Goal: Navigation & Orientation: Understand site structure

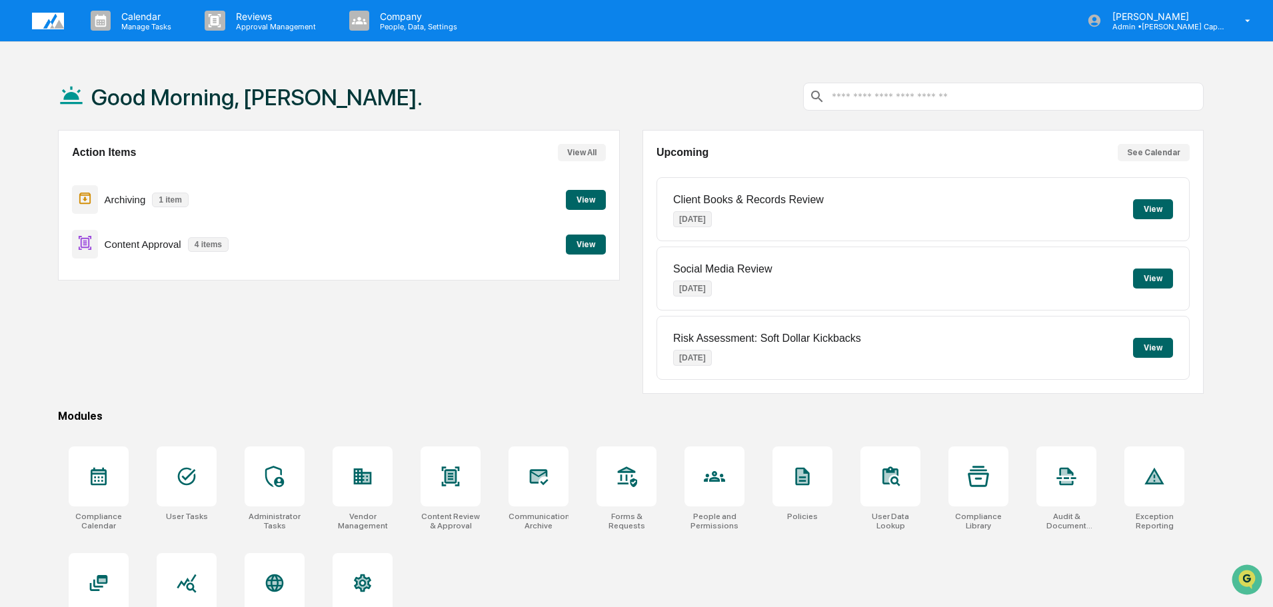
click at [500, 337] on div "Action Items View All Archiving 1 item View Content Approval 4 items View" at bounding box center [338, 262] width 561 height 264
click at [307, 332] on div "Action Items View All Archiving 1 item View Content Approval 4 items View" at bounding box center [338, 262] width 561 height 264
click at [233, 370] on div "Action Items View All Archiving 1 item View Content Approval 4 items View" at bounding box center [338, 262] width 561 height 264
drag, startPoint x: 183, startPoint y: 374, endPoint x: 209, endPoint y: 390, distance: 31.1
click at [185, 376] on div "Action Items View All Archiving 1 item View Content Approval 4 items View" at bounding box center [338, 262] width 561 height 264
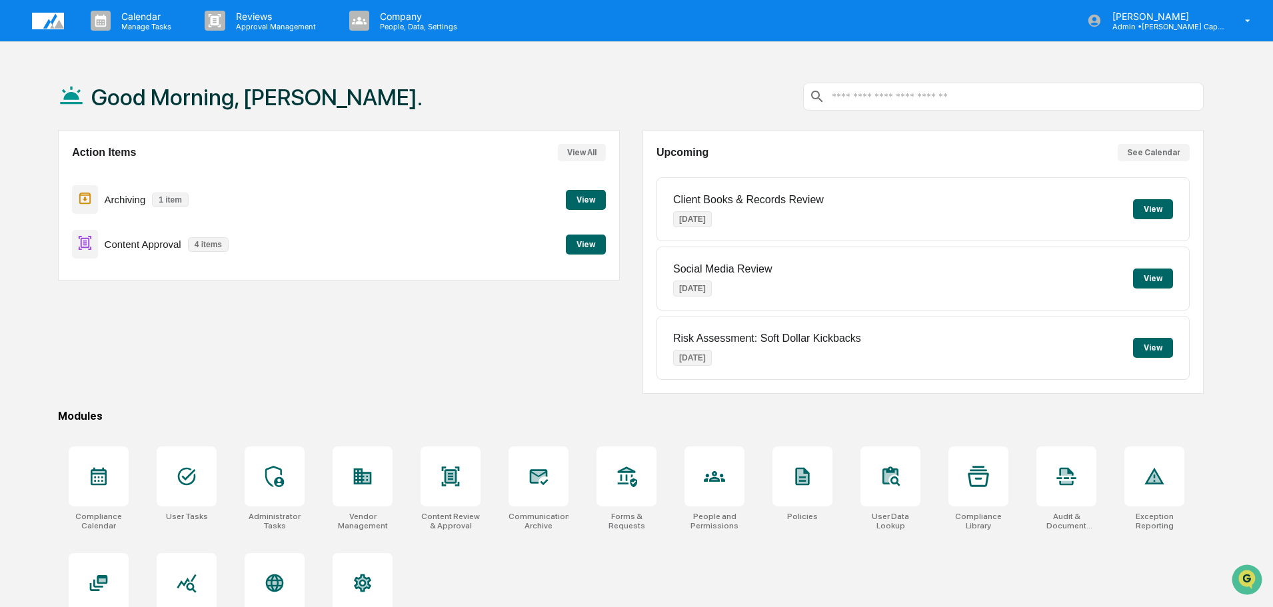
click at [295, 392] on div "Action Items View All Archiving 1 item View Content Approval 4 items View" at bounding box center [338, 262] width 561 height 264
click at [91, 377] on div "Action Items View All Archiving 1 item View Content Approval 4 items View" at bounding box center [338, 262] width 561 height 264
click at [187, 394] on div "Good Morning, [PERSON_NAME]. Action Items View All Archiving 1 item View Conten…" at bounding box center [631, 366] width 1186 height 607
click at [356, 423] on div "Good Morning, [PERSON_NAME]. Action Items View All Archiving 1 item View Conten…" at bounding box center [631, 366] width 1186 height 607
click at [270, 424] on div "Good Morning, [PERSON_NAME]. Action Items View All Archiving 1 item View Conten…" at bounding box center [631, 366] width 1186 height 607
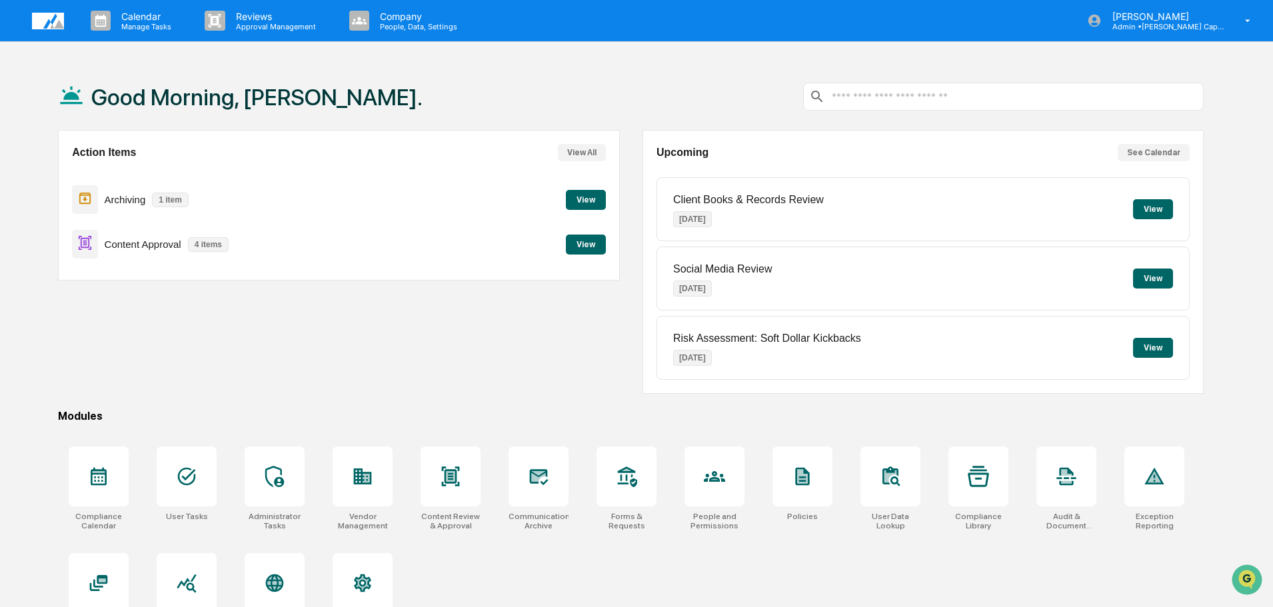
click at [187, 420] on div "Modules" at bounding box center [631, 416] width 1146 height 13
click at [277, 417] on div "Modules" at bounding box center [631, 416] width 1146 height 13
click at [185, 415] on div "Modules" at bounding box center [631, 416] width 1146 height 13
